Goal: Task Accomplishment & Management: Complete application form

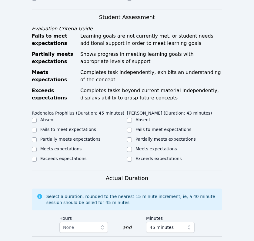
scroll to position [278, 0]
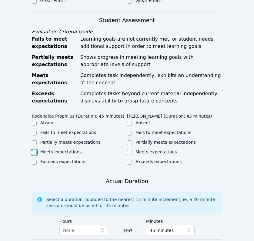
click at [33, 150] on input "Meets expectations" at bounding box center [34, 152] width 5 height 5
checkbox input "true"
click at [129, 140] on input "Partially meets expectations" at bounding box center [129, 142] width 5 height 5
checkbox input "true"
click at [35, 140] on input "Partially meets expectations" at bounding box center [34, 142] width 5 height 5
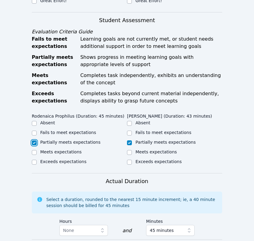
checkbox input "true"
checkbox input "false"
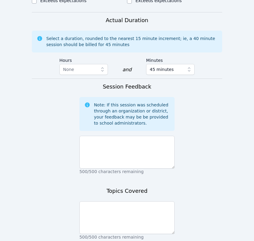
scroll to position [446, 0]
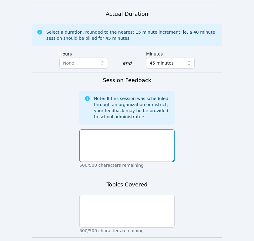
click at [120, 131] on textarea at bounding box center [126, 145] width 95 height 33
type textarea "S"
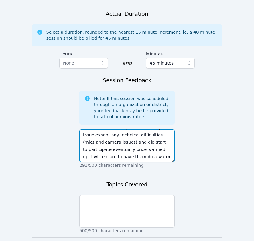
scroll to position [12, 0]
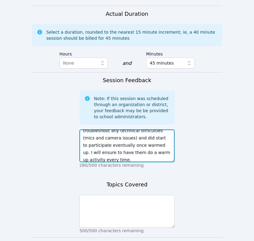
type textarea "Both students were present and helped troubleshoot any technical difficulties (…"
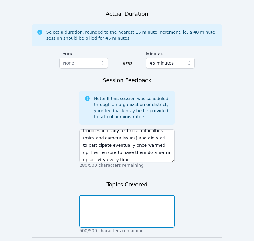
click at [120, 199] on textarea at bounding box center [126, 211] width 95 height 33
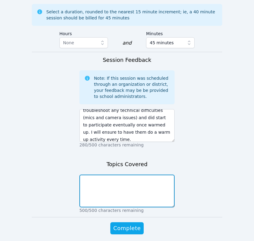
scroll to position [467, 0]
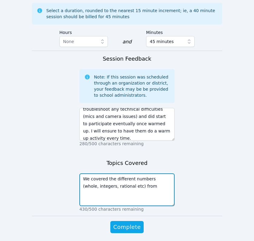
click at [159, 174] on textarea "We covered the different numbers (whole, integers, rational etc) from" at bounding box center [126, 189] width 95 height 33
type textarea "We covered the different numbers (whole, integers, rational etc) from worksheet…"
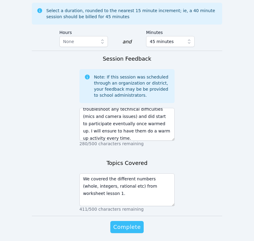
click at [118, 223] on span "Complete" at bounding box center [126, 227] width 27 height 8
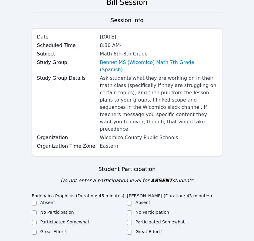
scroll to position [50, 0]
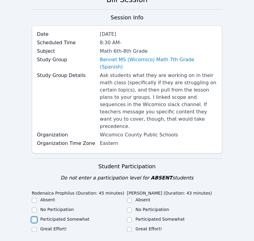
click at [35, 217] on input "Participated Somewhat" at bounding box center [34, 219] width 5 height 5
checkbox input "true"
click at [130, 217] on input "Participated Somewhat" at bounding box center [129, 219] width 5 height 5
checkbox input "true"
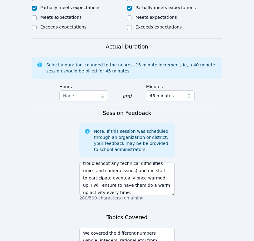
scroll to position [476, 0]
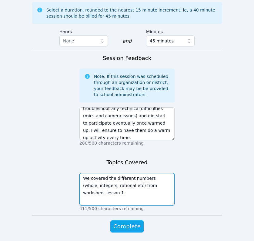
click at [114, 173] on textarea "We covered the different numbers (whole, integers, rational etc) from worksheet…" at bounding box center [126, 189] width 95 height 33
click at [87, 173] on textarea "We covered the different numbers (whole, integers, rational etc) from worksheet…" at bounding box center [126, 189] width 95 height 33
click at [123, 173] on textarea "We covered the different numbers (whole, integers, rational etc) from worksheet…" at bounding box center [126, 189] width 95 height 33
type textarea "We covered the different numbers (whole, integers, rational etc) from worksheet…"
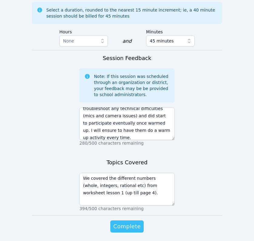
click at [127, 222] on span "Complete" at bounding box center [126, 226] width 27 height 8
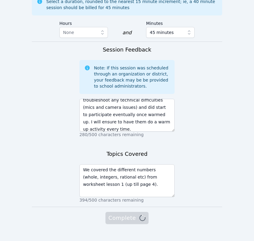
scroll to position [468, 0]
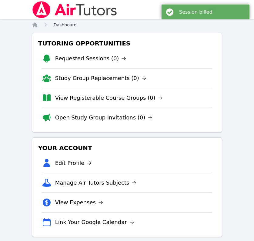
click at [62, 27] on link "Dashboard" at bounding box center [65, 25] width 23 height 6
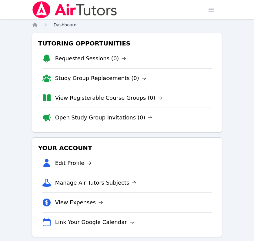
click at [64, 25] on span "Dashboard" at bounding box center [65, 24] width 23 height 5
click at [38, 23] on icon "Breadcrumb" at bounding box center [35, 25] width 6 height 6
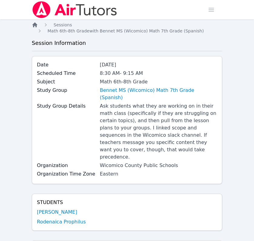
click at [35, 26] on icon "Breadcrumb" at bounding box center [34, 24] width 5 height 5
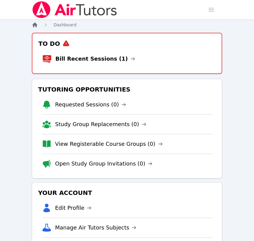
click at [35, 25] on icon "Breadcrumb" at bounding box center [34, 24] width 5 height 5
